Goal: Contribute content

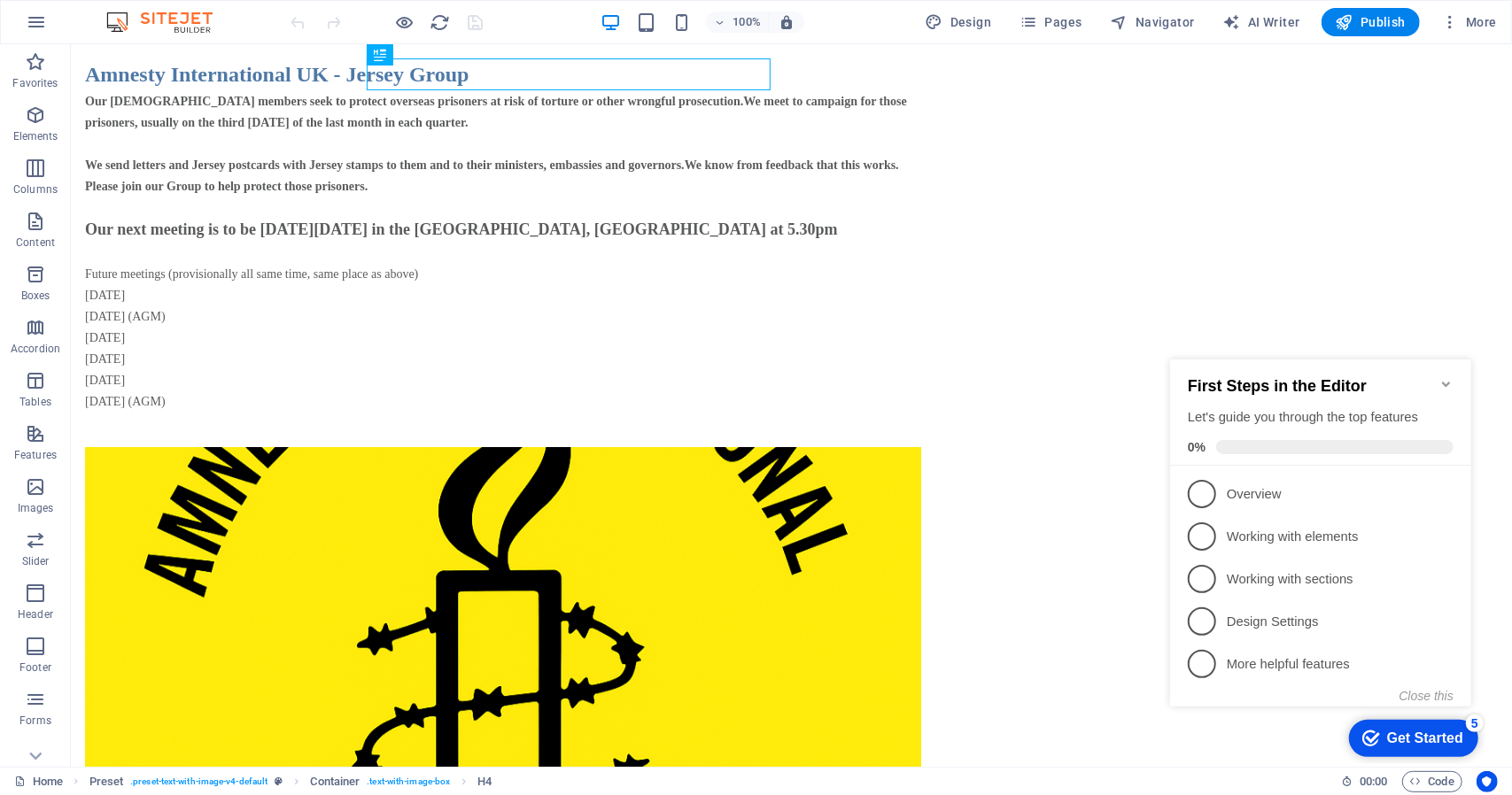
click at [1446, 381] on icon "Minimize checklist" at bounding box center [1445, 383] width 8 height 5
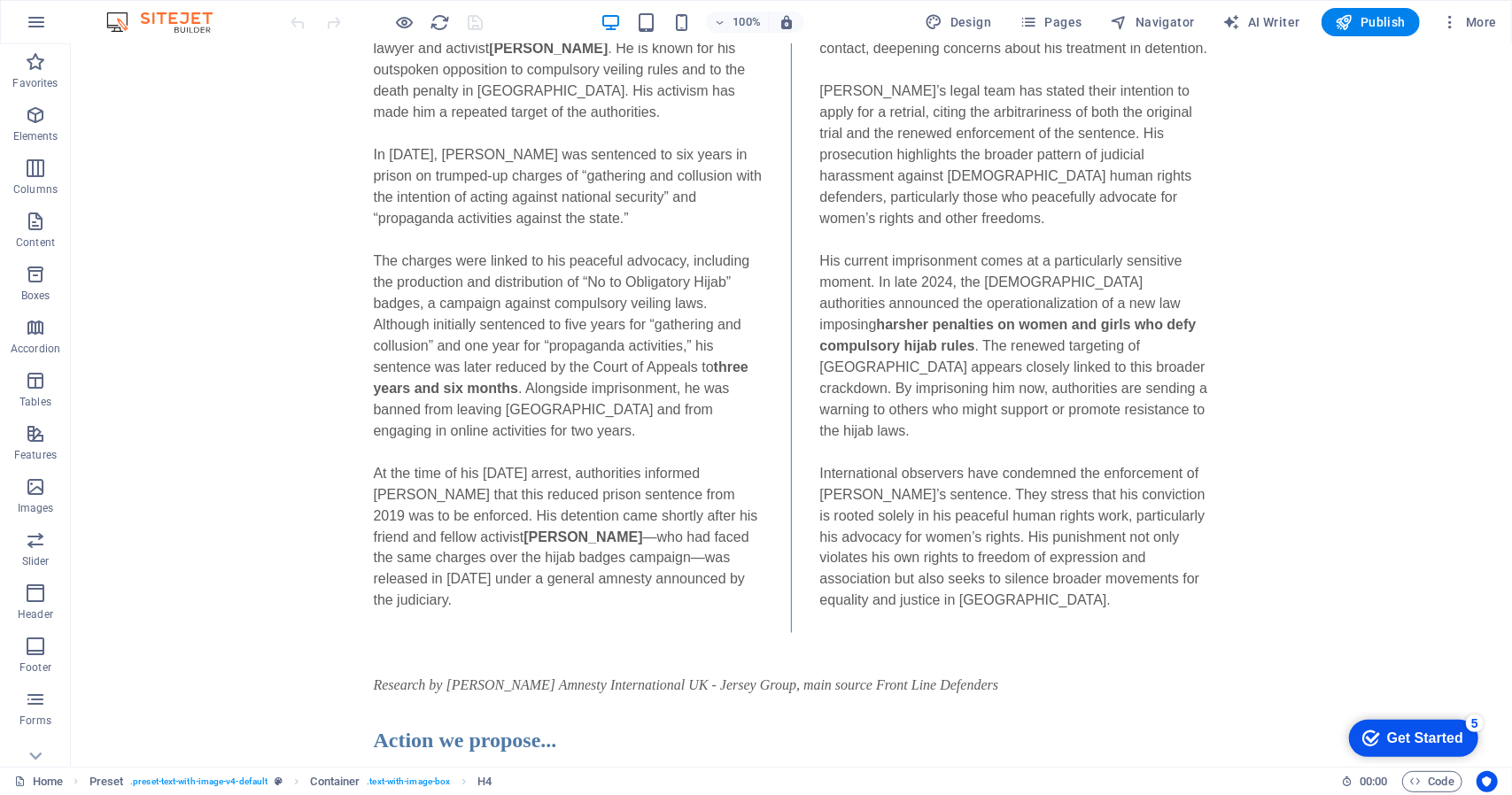
scroll to position [1784, 0]
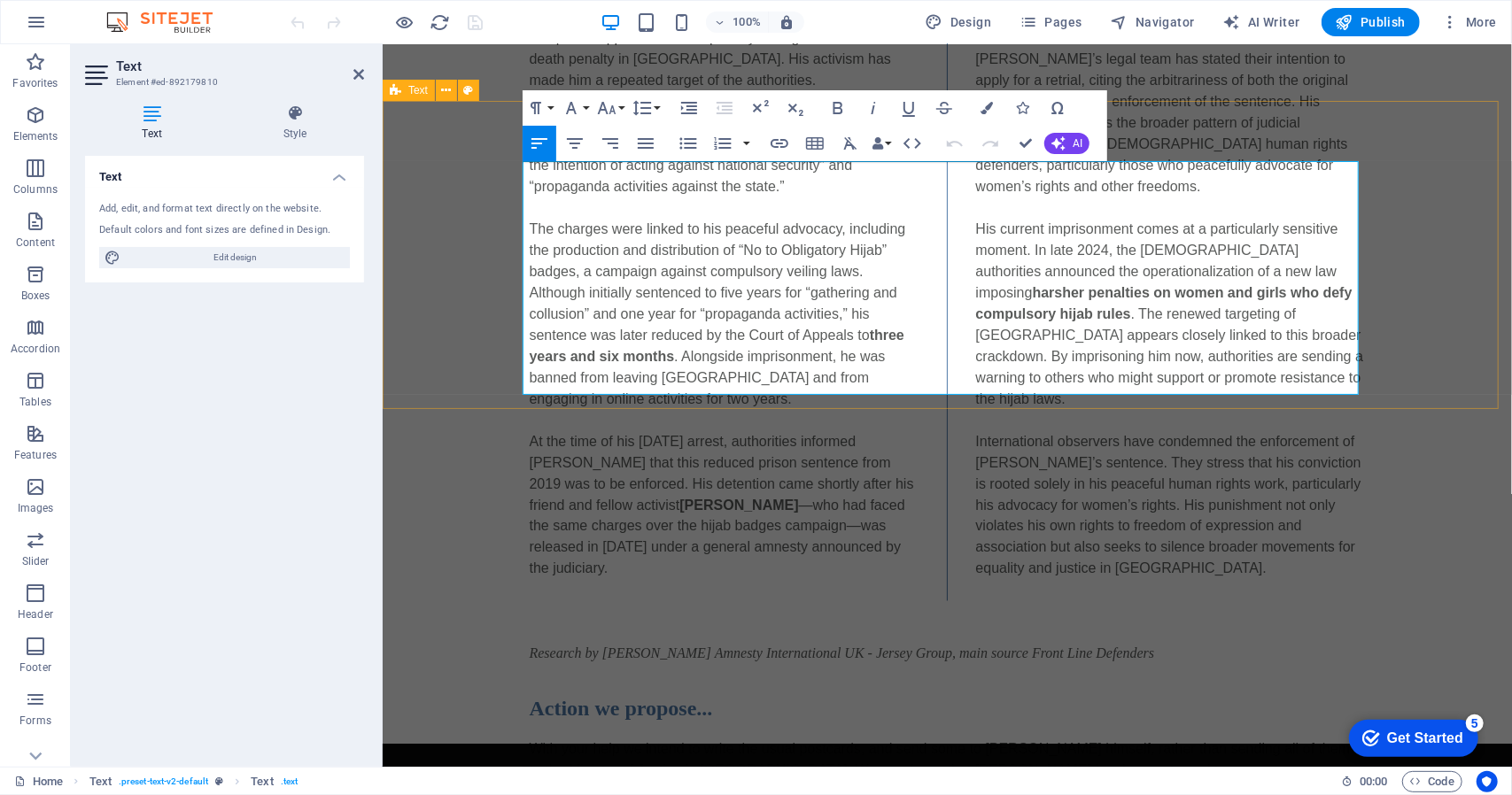
drag, startPoint x: 685, startPoint y: 301, endPoint x: 518, endPoint y: 310, distance: 167.2
drag, startPoint x: 682, startPoint y: 296, endPoint x: 521, endPoint y: 296, distance: 161.0
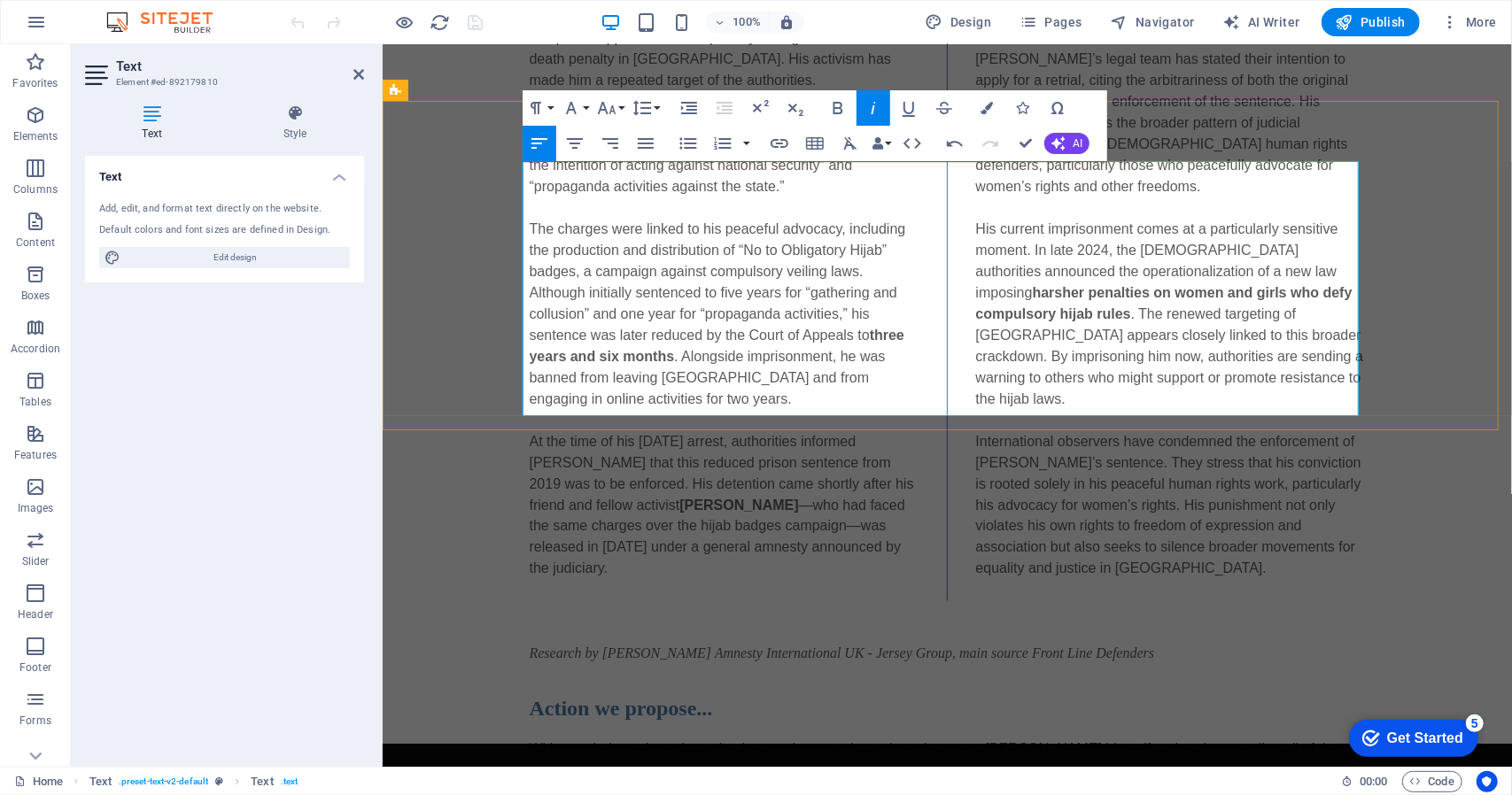
drag, startPoint x: 610, startPoint y: 342, endPoint x: 518, endPoint y: 344, distance: 92.0
click at [833, 106] on icon "button" at bounding box center [838, 108] width 10 height 13
